Goal: Task Accomplishment & Management: Manage account settings

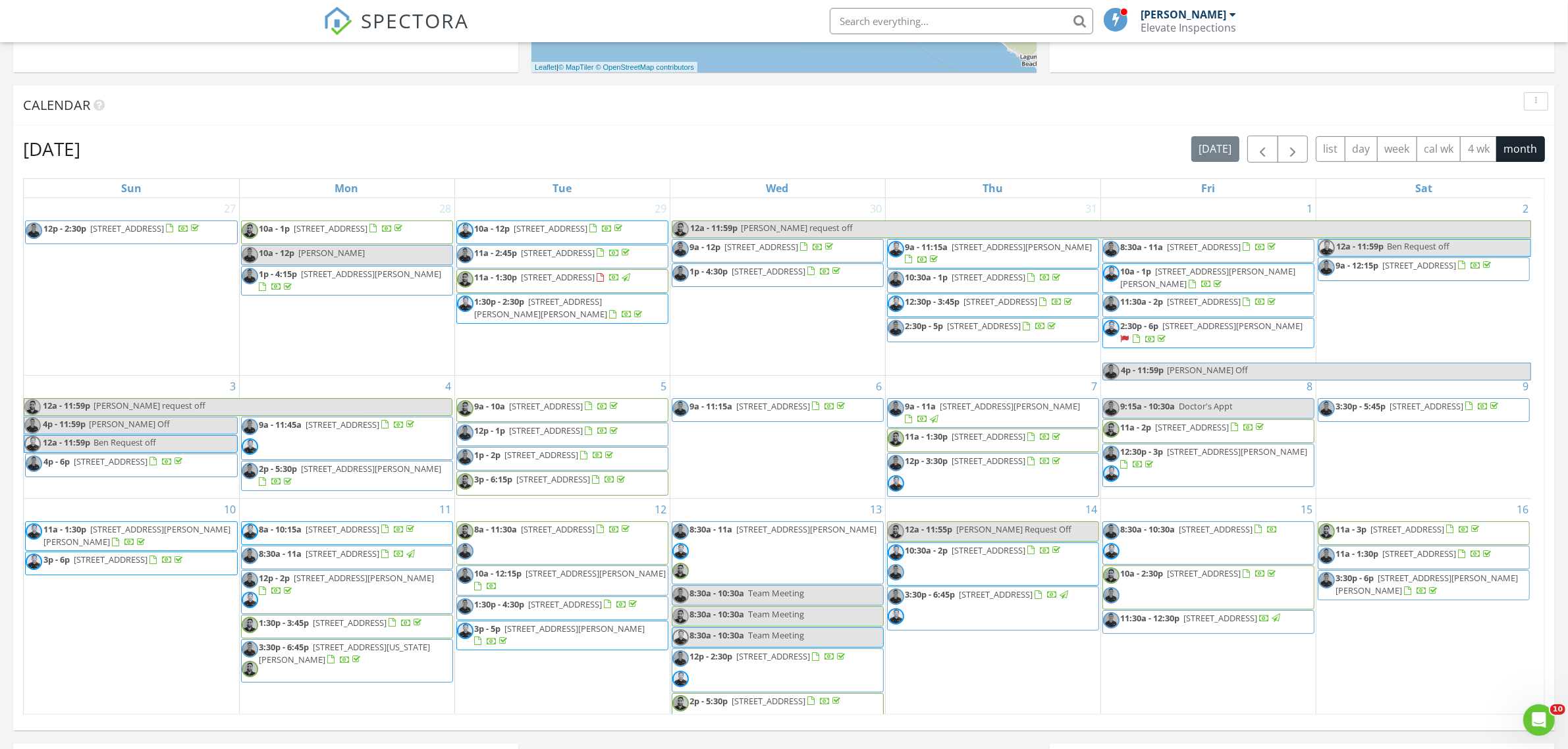
scroll to position [1223, 1593]
click at [378, 27] on span "SPECTORA" at bounding box center [415, 20] width 108 height 27
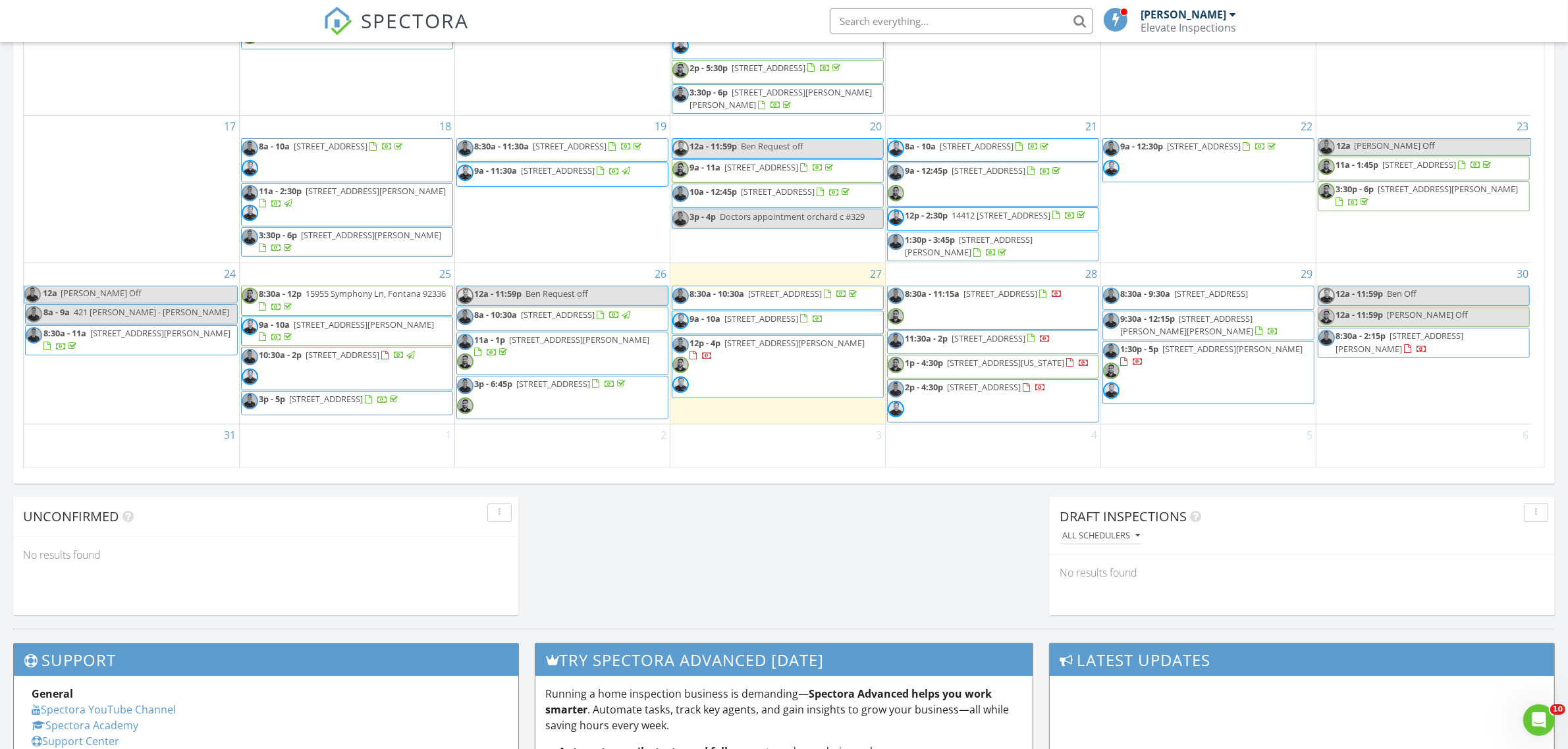
scroll to position [452, 0]
click at [746, 316] on span "246 Vía Los Miradores, Redondo Beach 90277" at bounding box center [762, 318] width 74 height 12
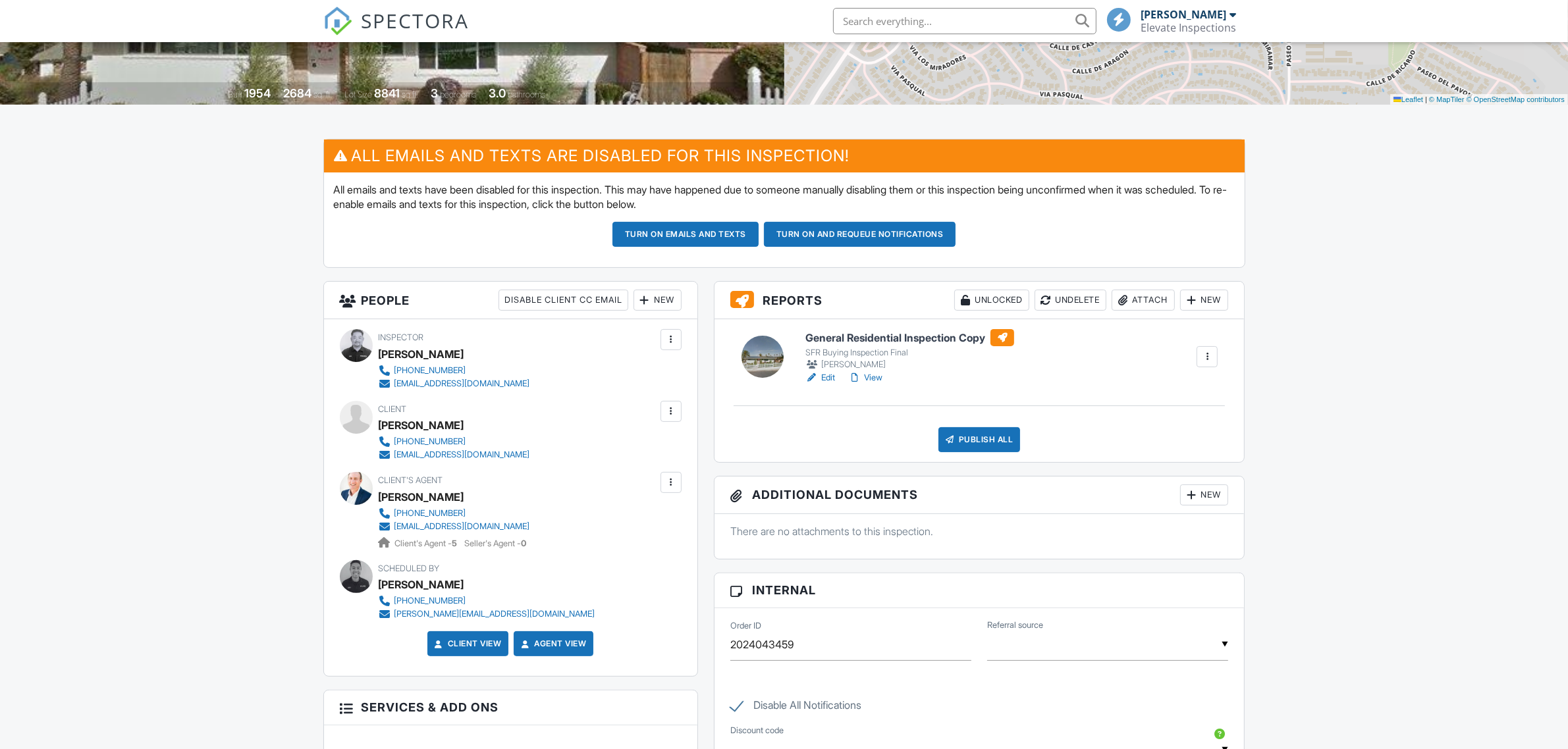
click at [828, 377] on link "Edit" at bounding box center [820, 377] width 30 height 13
